Goal: Task Accomplishment & Management: Use online tool/utility

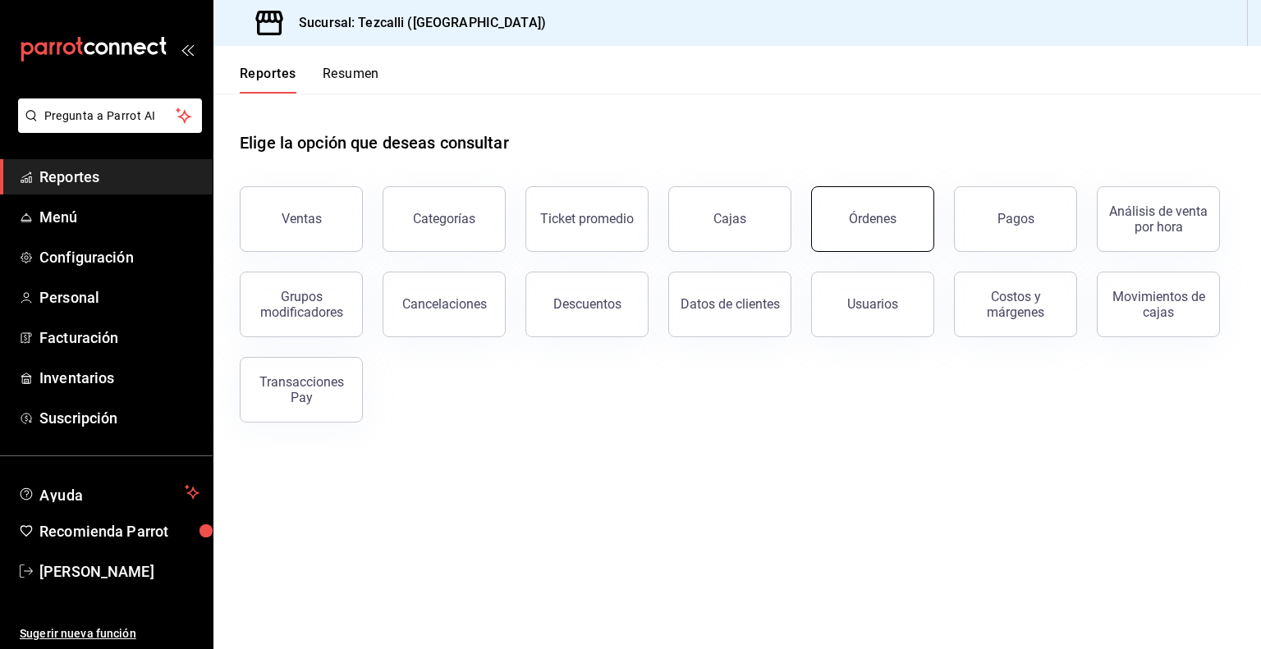
click at [882, 249] on button "Órdenes" at bounding box center [872, 219] width 123 height 66
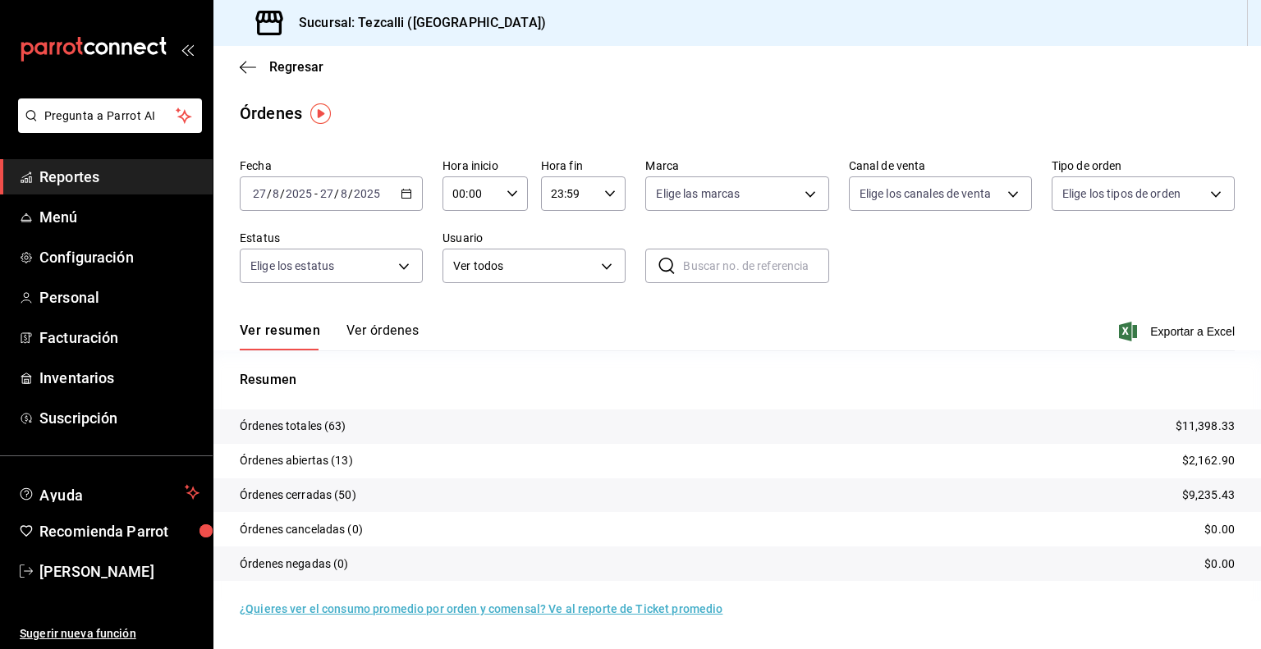
click at [615, 321] on div "Ver resumen Ver órdenes Exportar a Excel" at bounding box center [737, 327] width 995 height 48
click at [373, 335] on button "Ver órdenes" at bounding box center [382, 337] width 72 height 28
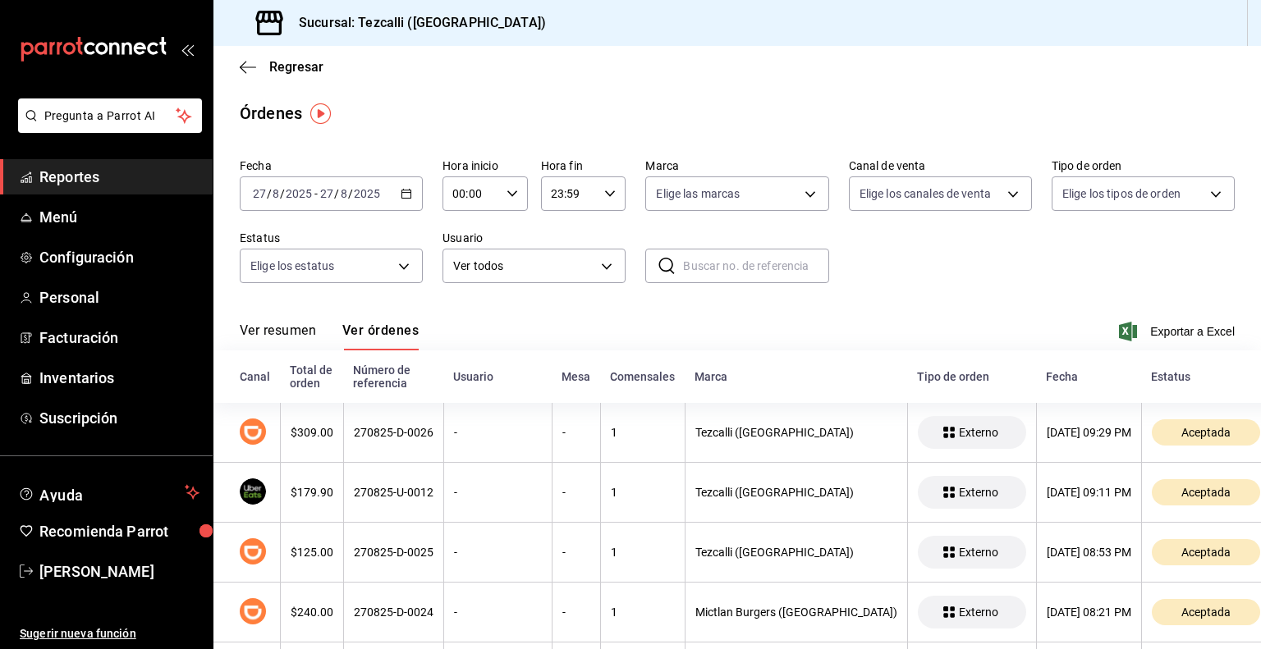
click at [298, 332] on button "Ver resumen" at bounding box center [278, 337] width 76 height 28
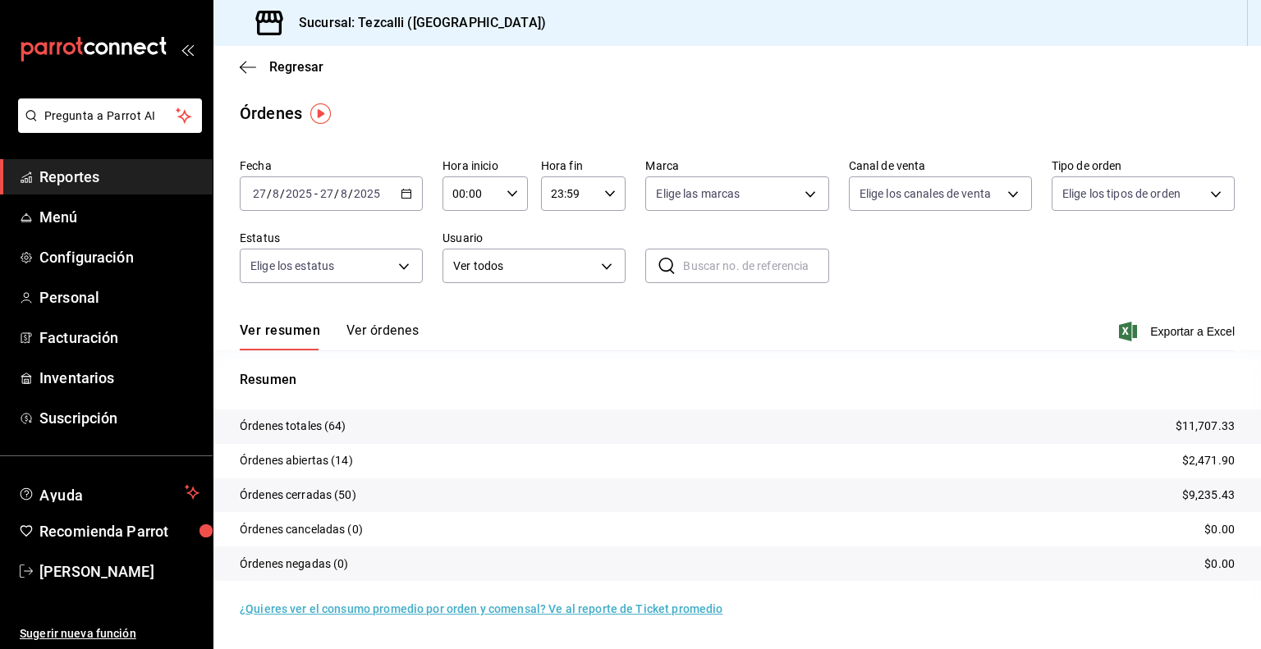
click at [391, 337] on button "Ver órdenes" at bounding box center [382, 337] width 72 height 28
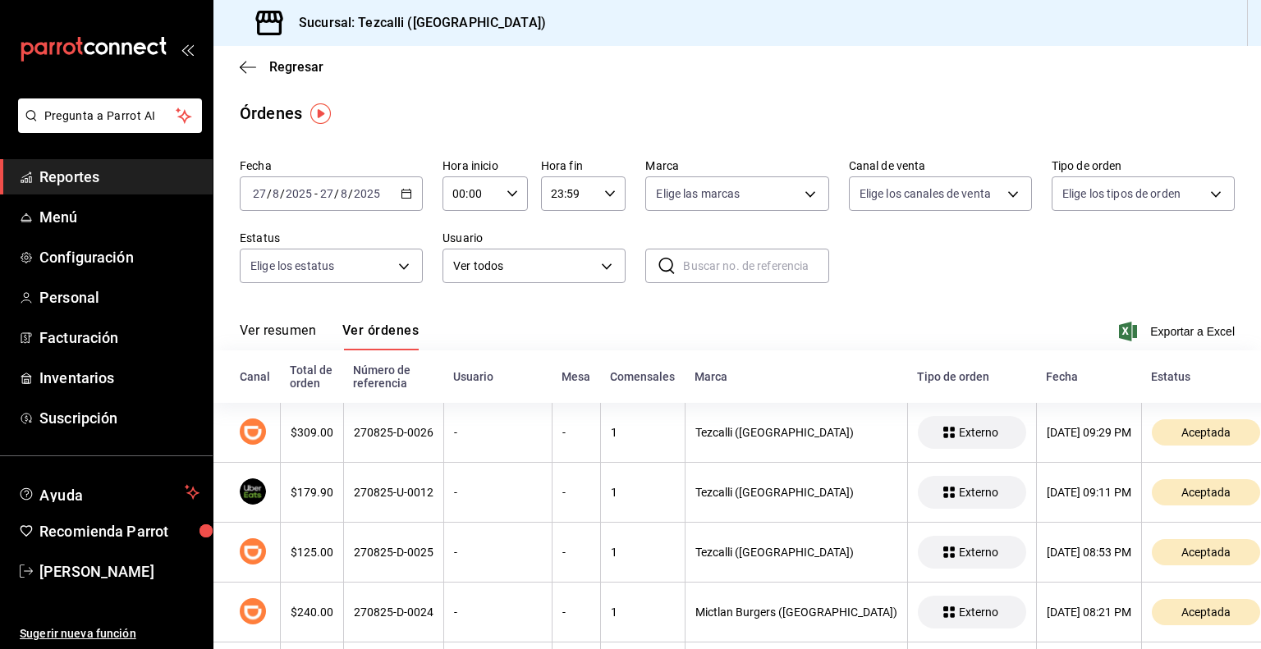
click at [303, 331] on button "Ver resumen" at bounding box center [278, 337] width 76 height 28
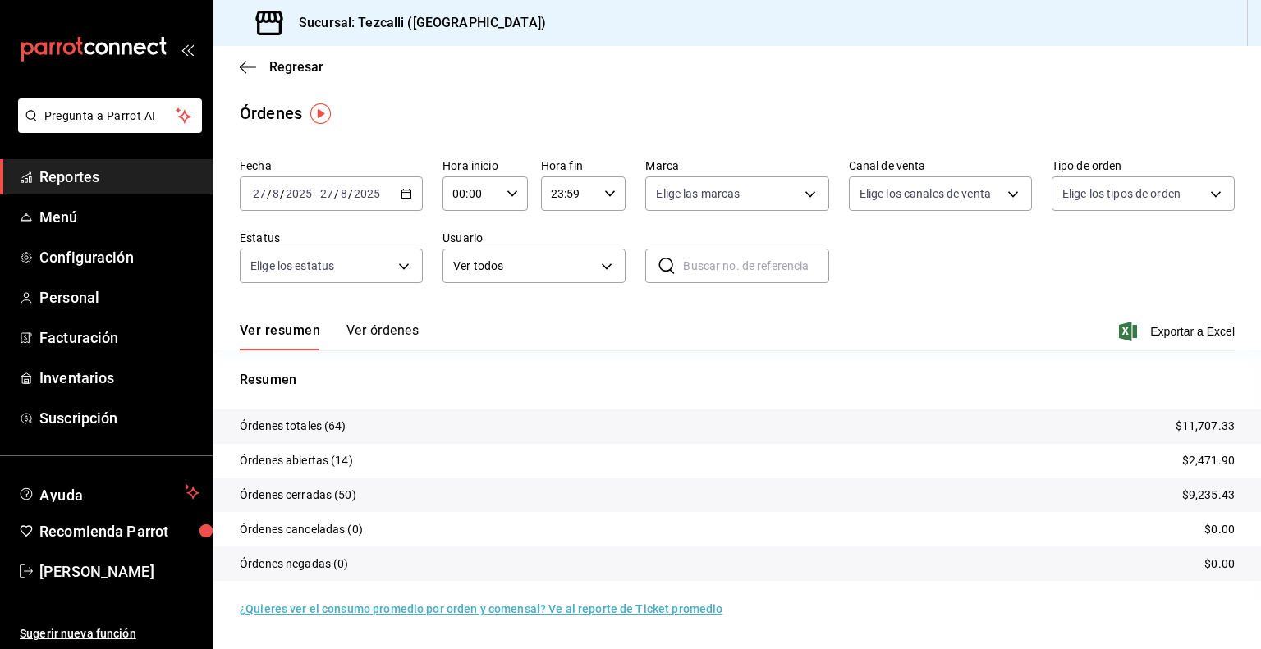
click at [158, 163] on link "Reportes" at bounding box center [106, 176] width 213 height 35
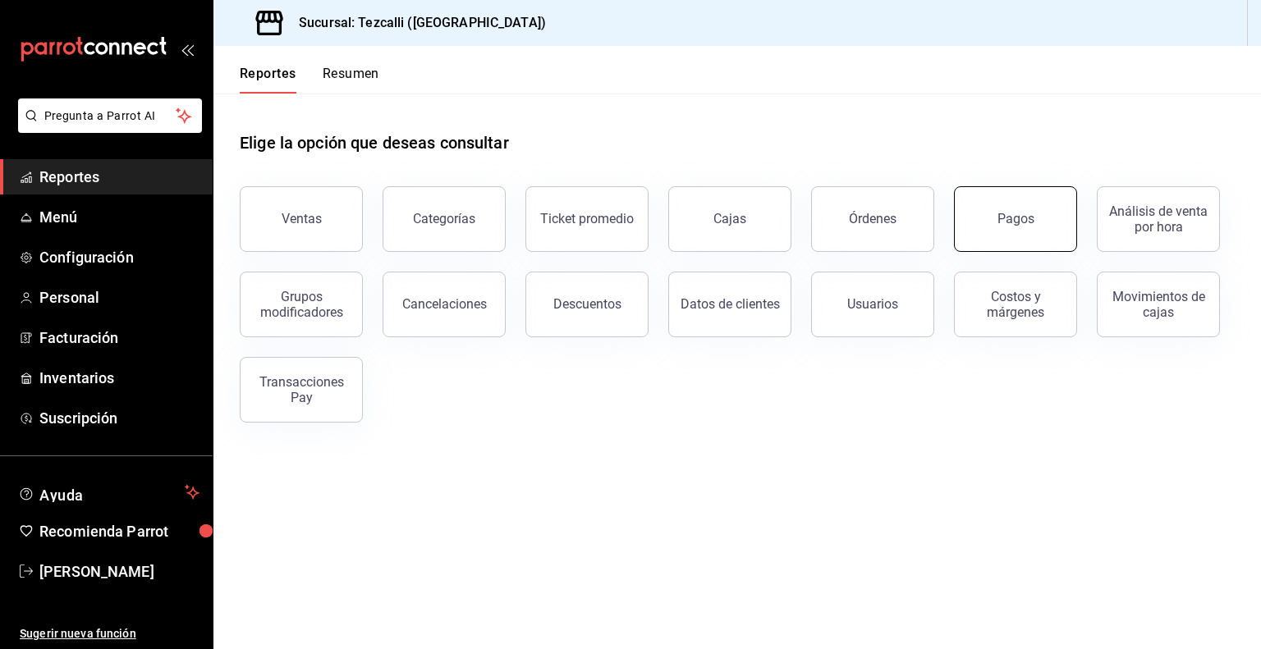
click at [970, 222] on button "Pagos" at bounding box center [1015, 219] width 123 height 66
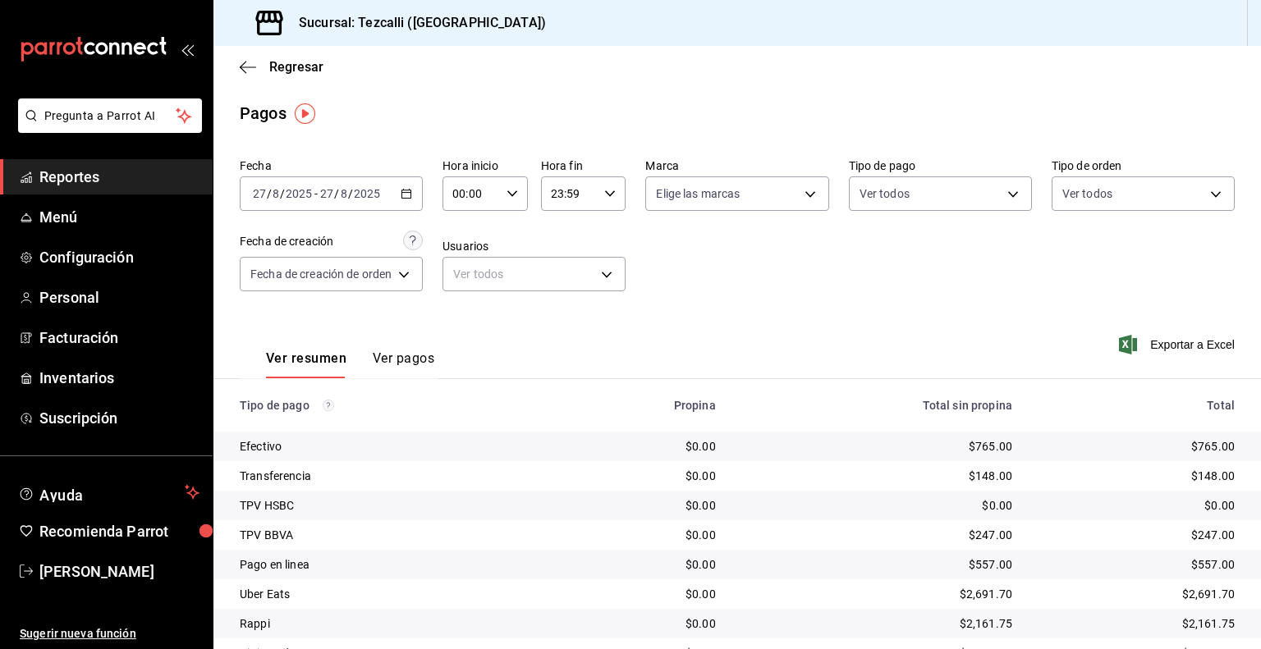
click at [149, 180] on span "Reportes" at bounding box center [119, 177] width 160 height 22
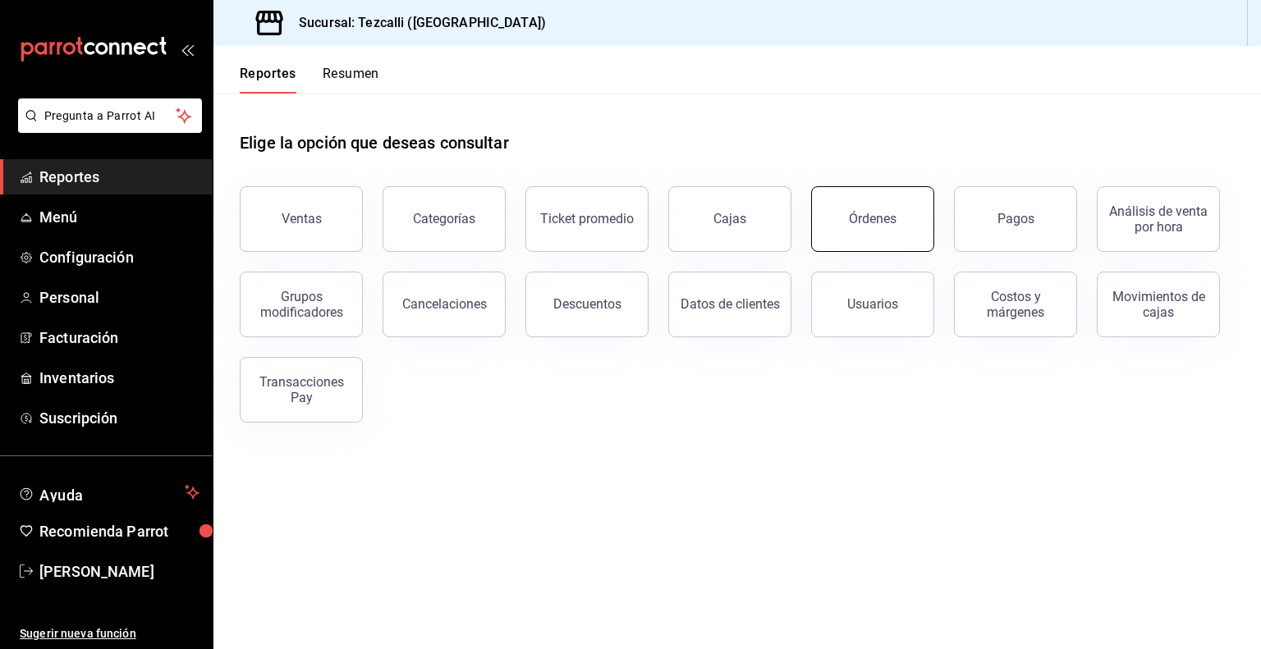
click at [882, 190] on button "Órdenes" at bounding box center [872, 219] width 123 height 66
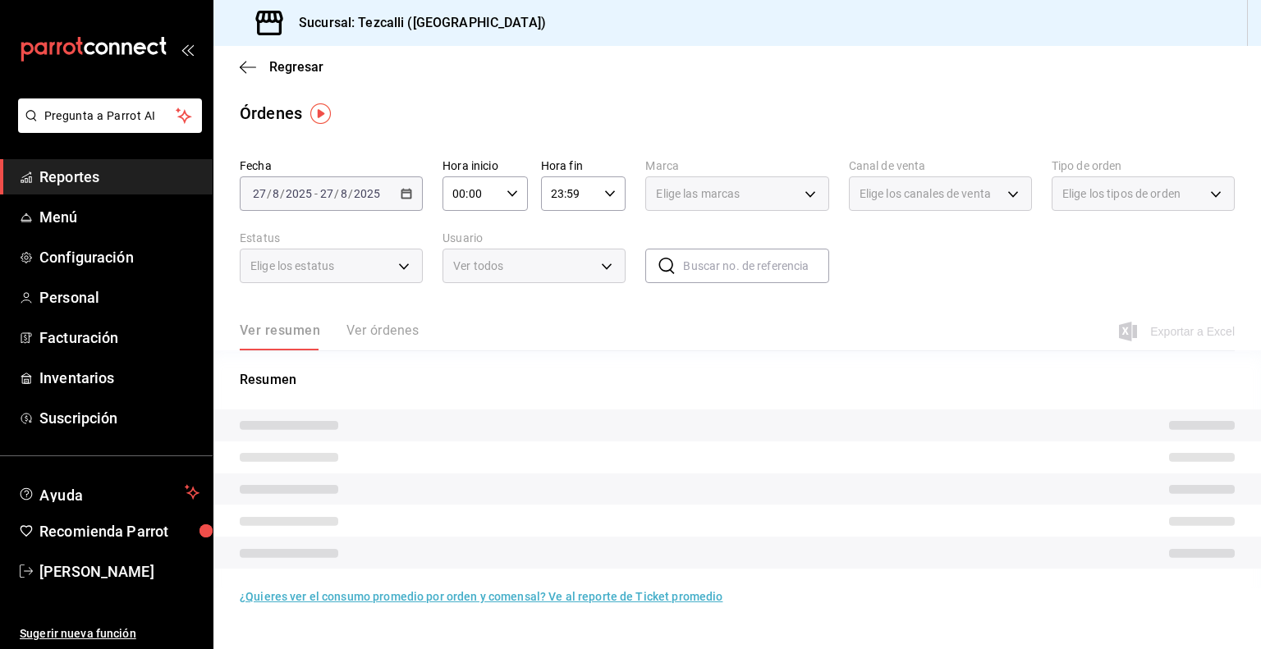
click at [387, 327] on div "Ver resumen Ver órdenes" at bounding box center [329, 337] width 179 height 28
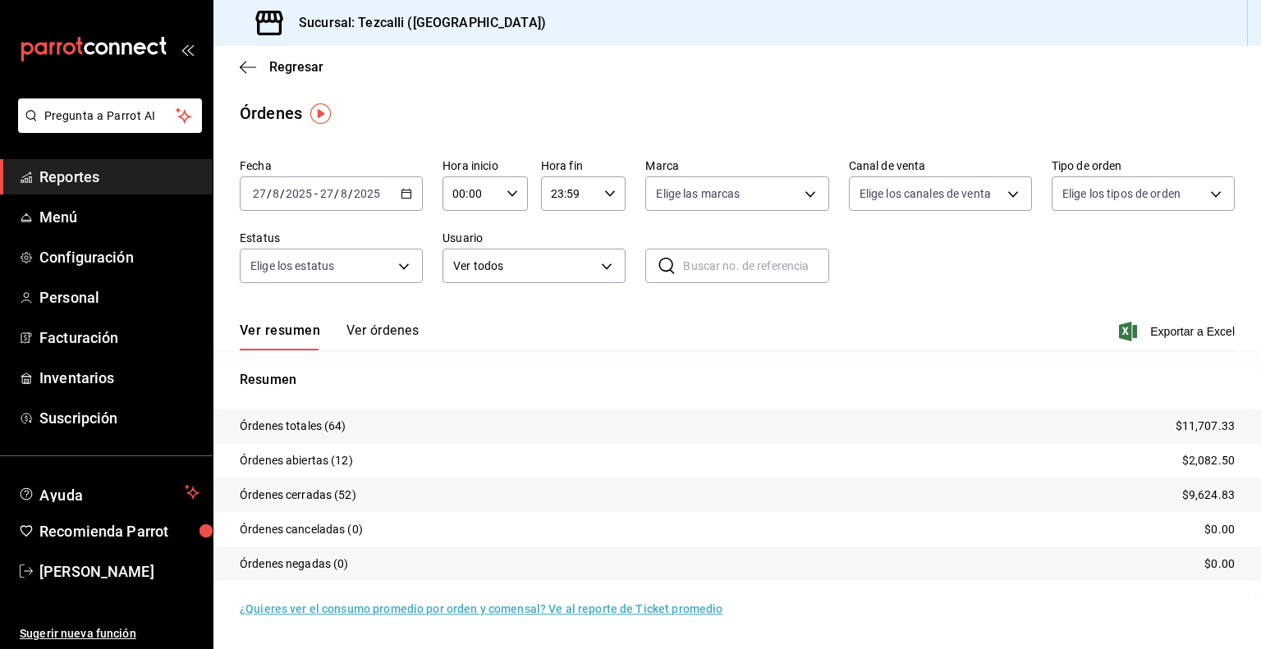
click at [387, 327] on button "Ver órdenes" at bounding box center [382, 337] width 72 height 28
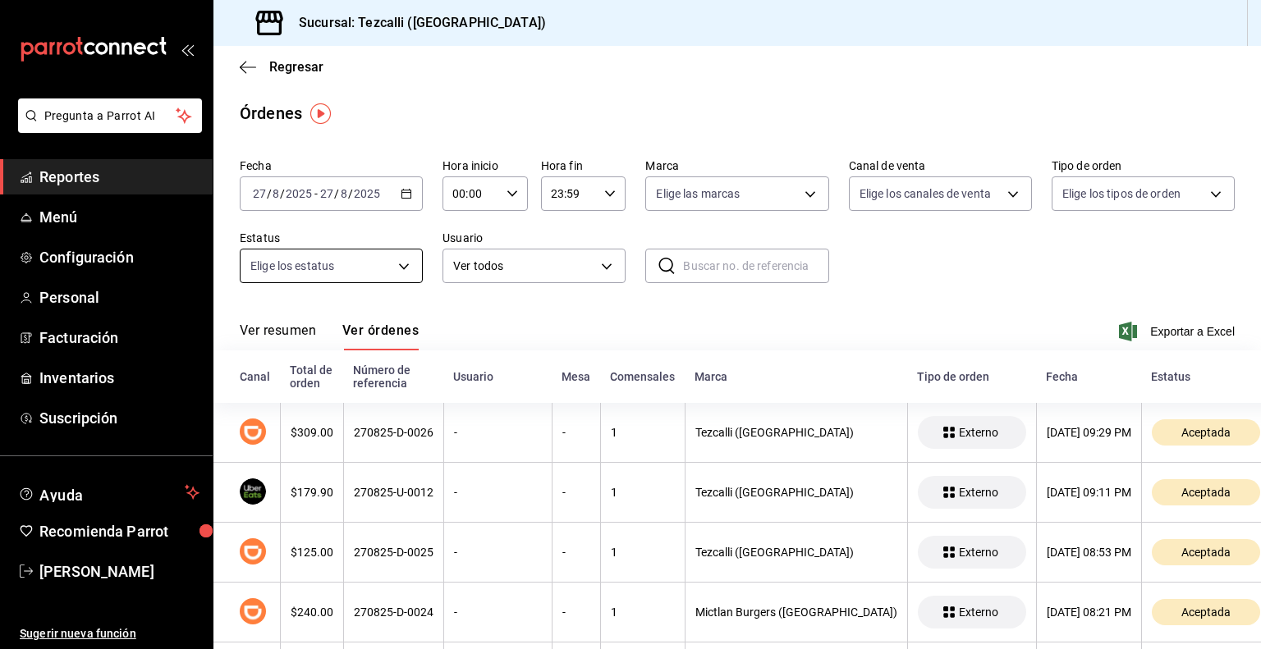
click at [373, 268] on body "Pregunta a Parrot AI Reportes Menú Configuración Personal Facturación Inventari…" at bounding box center [630, 324] width 1261 height 649
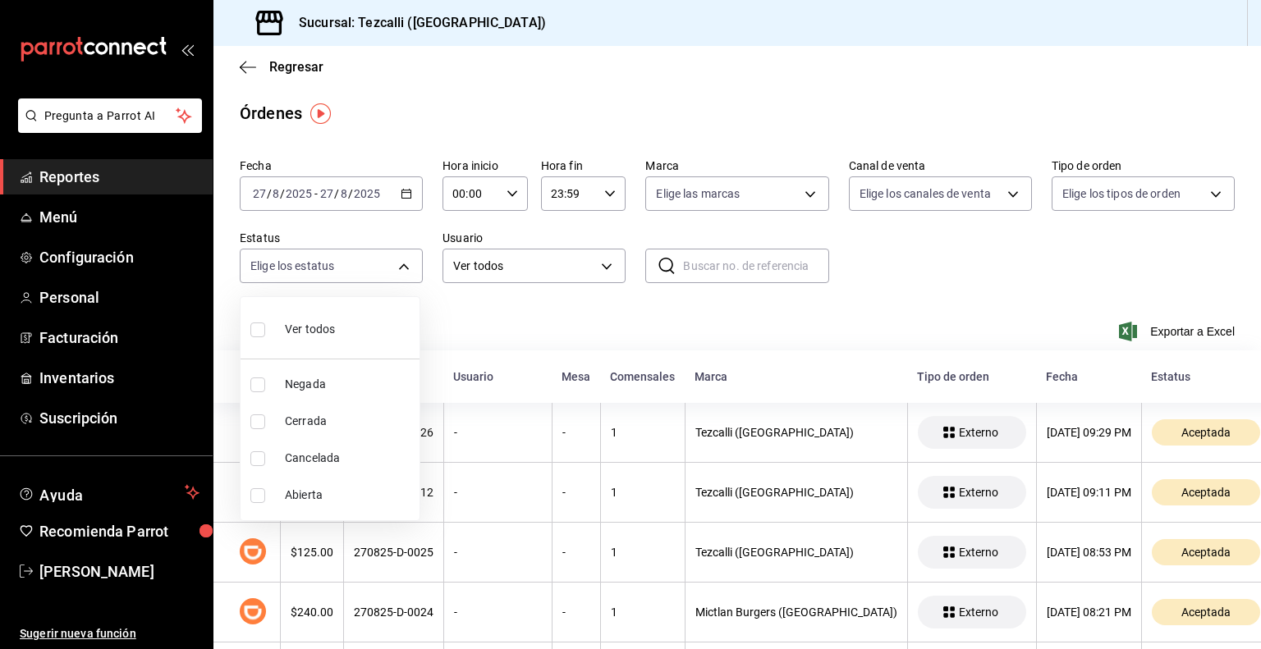
click at [379, 493] on span "Abierta" at bounding box center [349, 495] width 128 height 17
type input "OPEN"
checkbox input "true"
click at [496, 337] on div at bounding box center [630, 324] width 1261 height 649
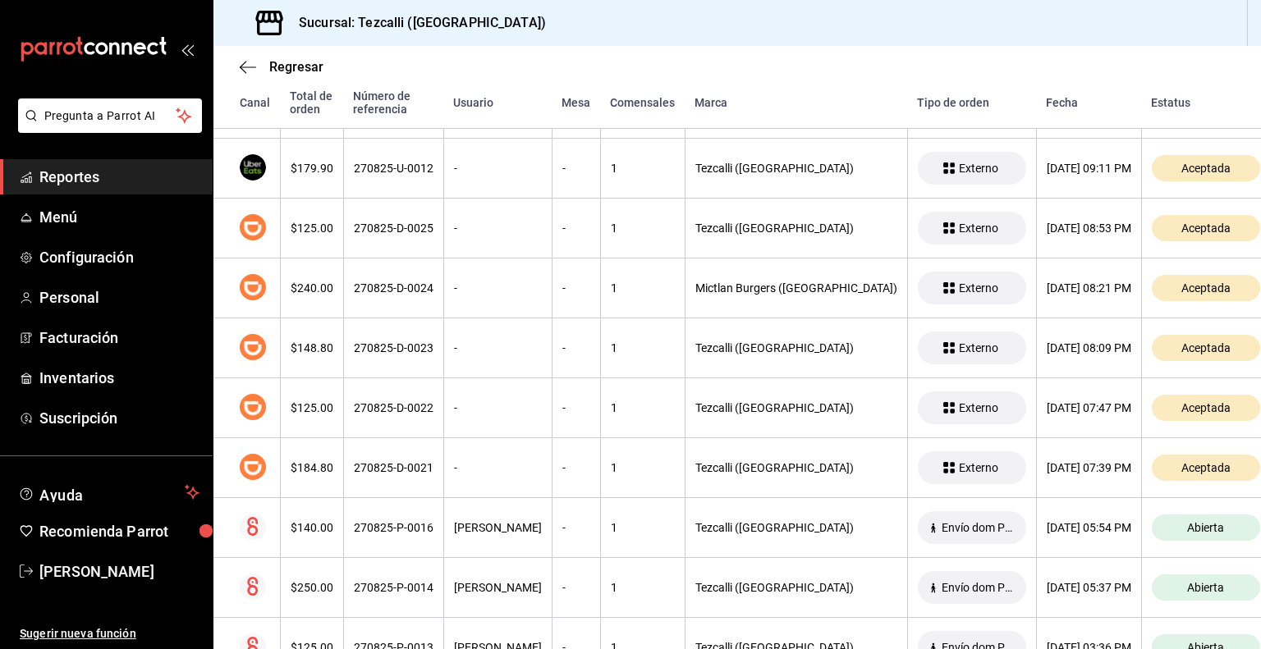
scroll to position [547, 0]
